Goal: Navigation & Orientation: Go to known website

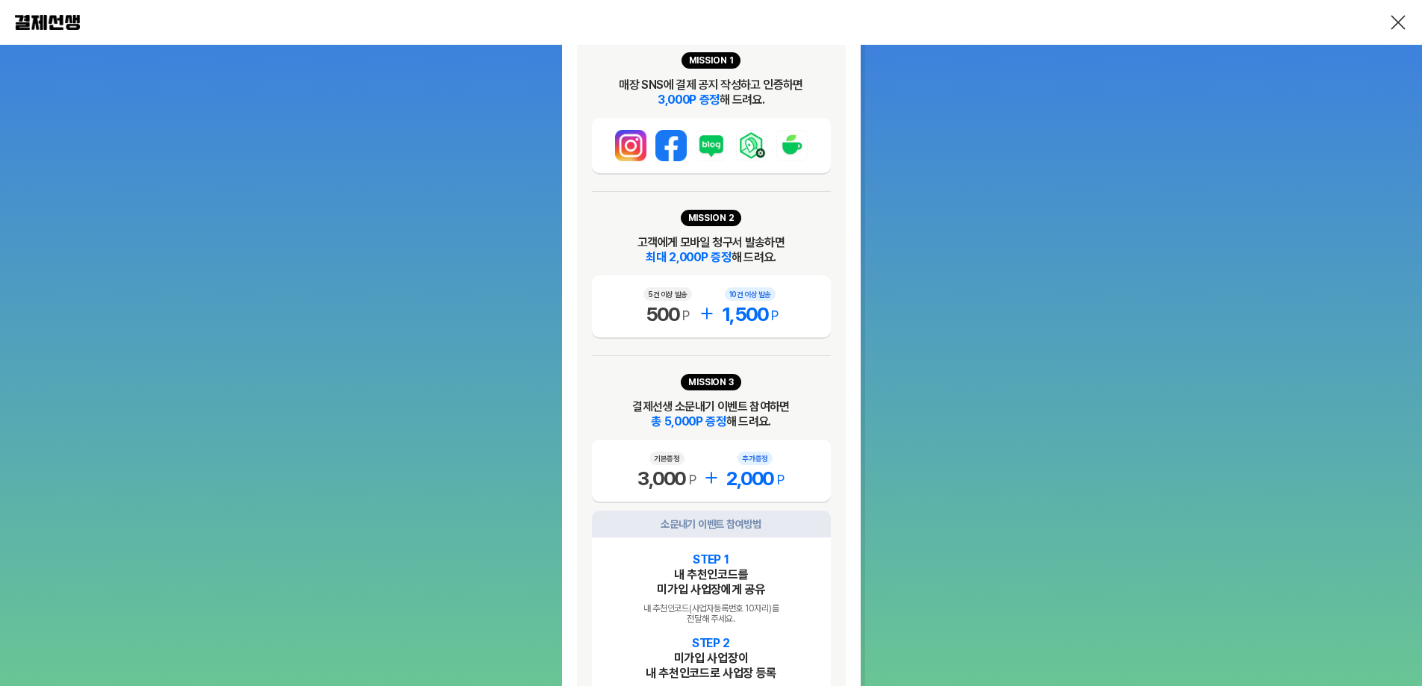
scroll to position [523, 0]
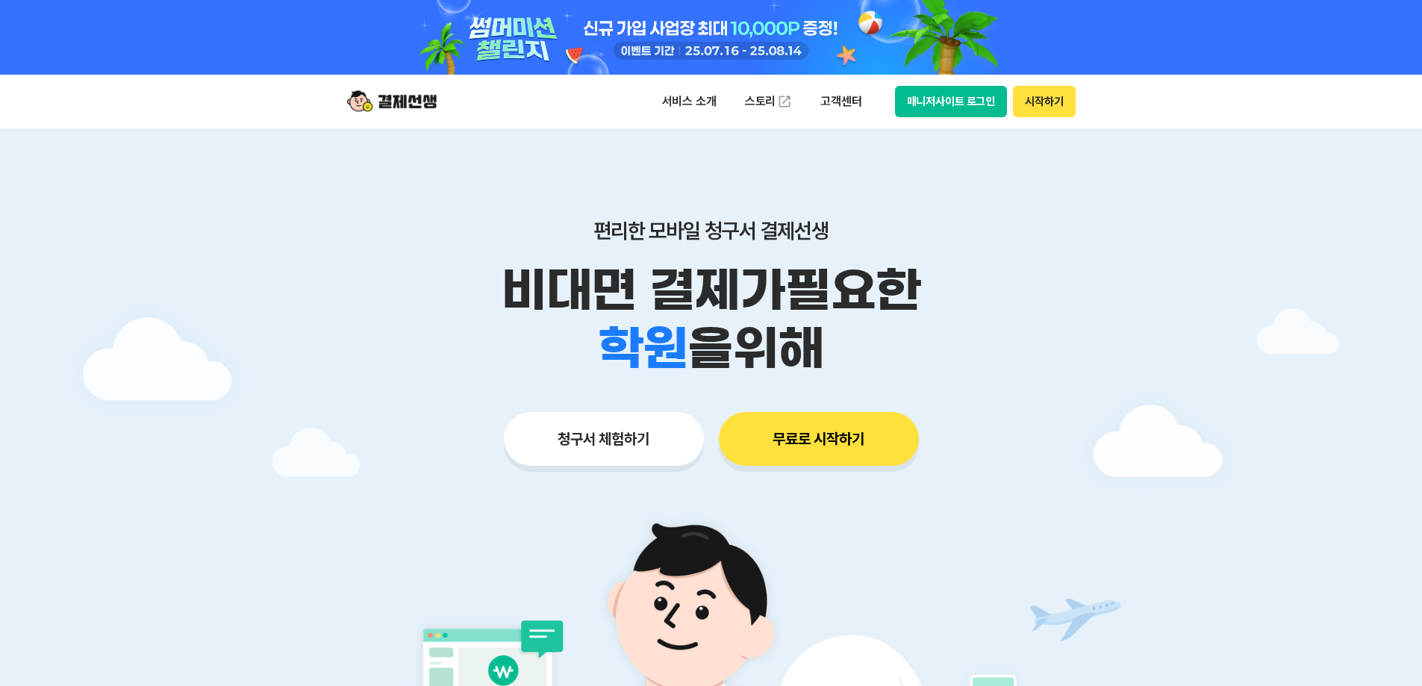
click at [927, 108] on button "매니저사이트 로그인" at bounding box center [951, 101] width 113 height 31
